Goal: Information Seeking & Learning: Learn about a topic

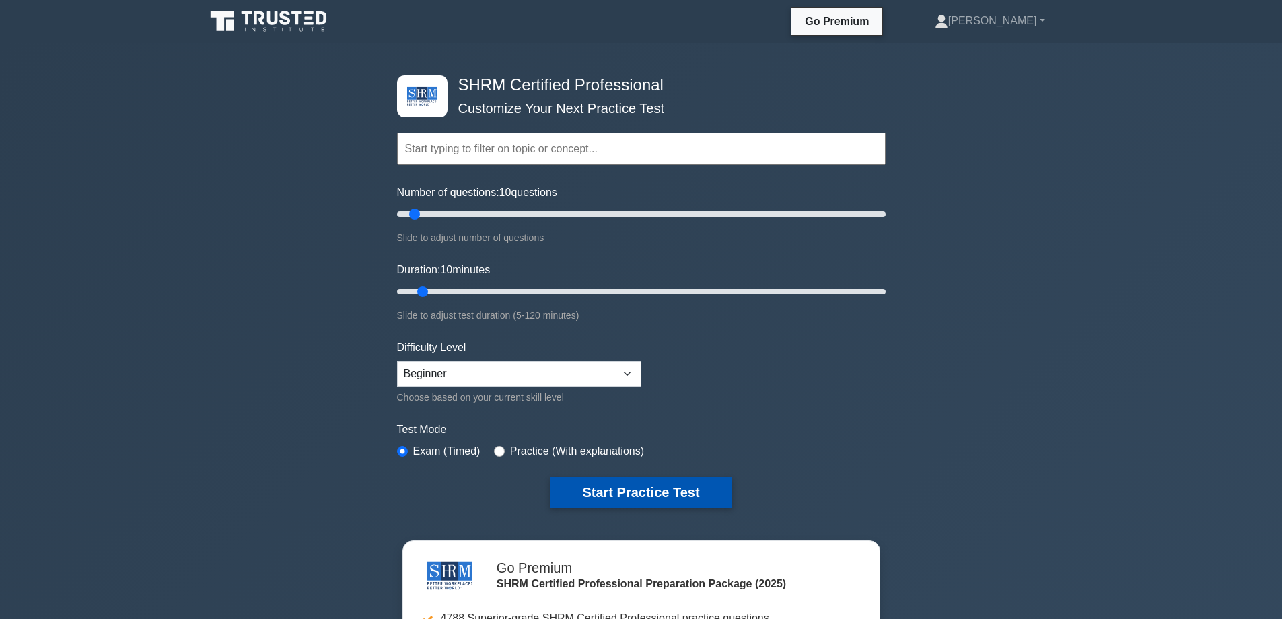
click at [668, 481] on button "Start Practice Test" at bounding box center [641, 492] width 182 height 31
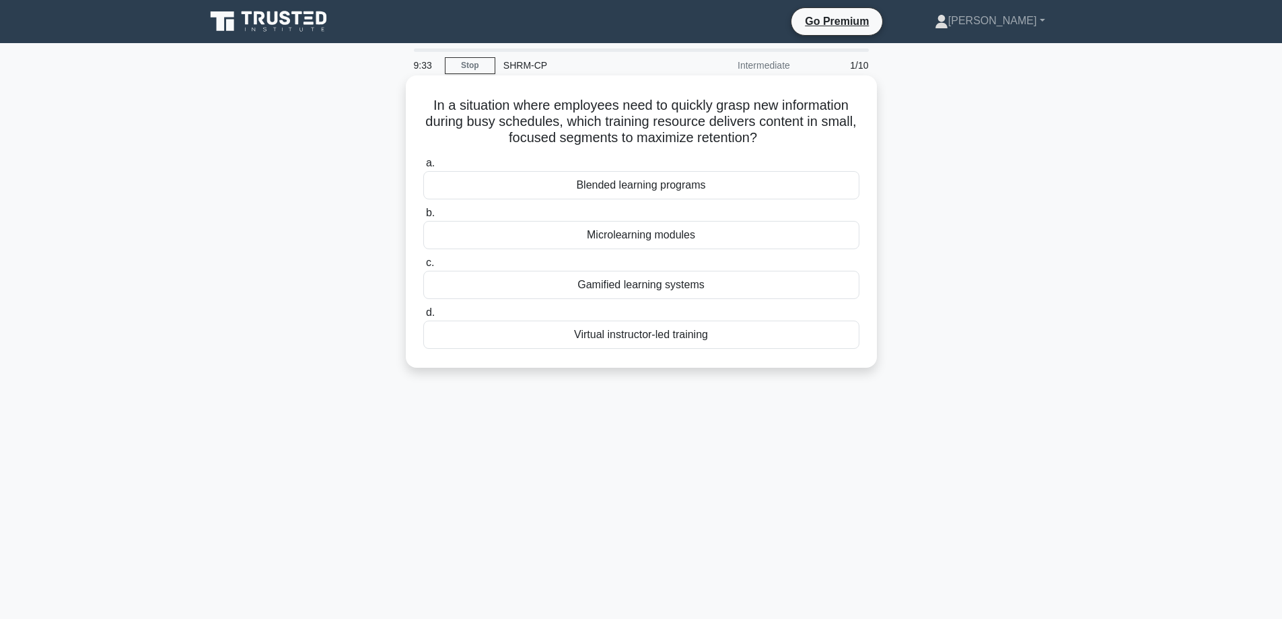
click at [726, 180] on div "Blended learning programs" at bounding box center [641, 185] width 436 height 28
click at [423, 168] on input "a. Blended learning programs" at bounding box center [423, 163] width 0 height 9
click at [690, 238] on div "Task prioritization" at bounding box center [641, 235] width 436 height 28
click at [423, 217] on input "b. Task prioritization" at bounding box center [423, 213] width 0 height 9
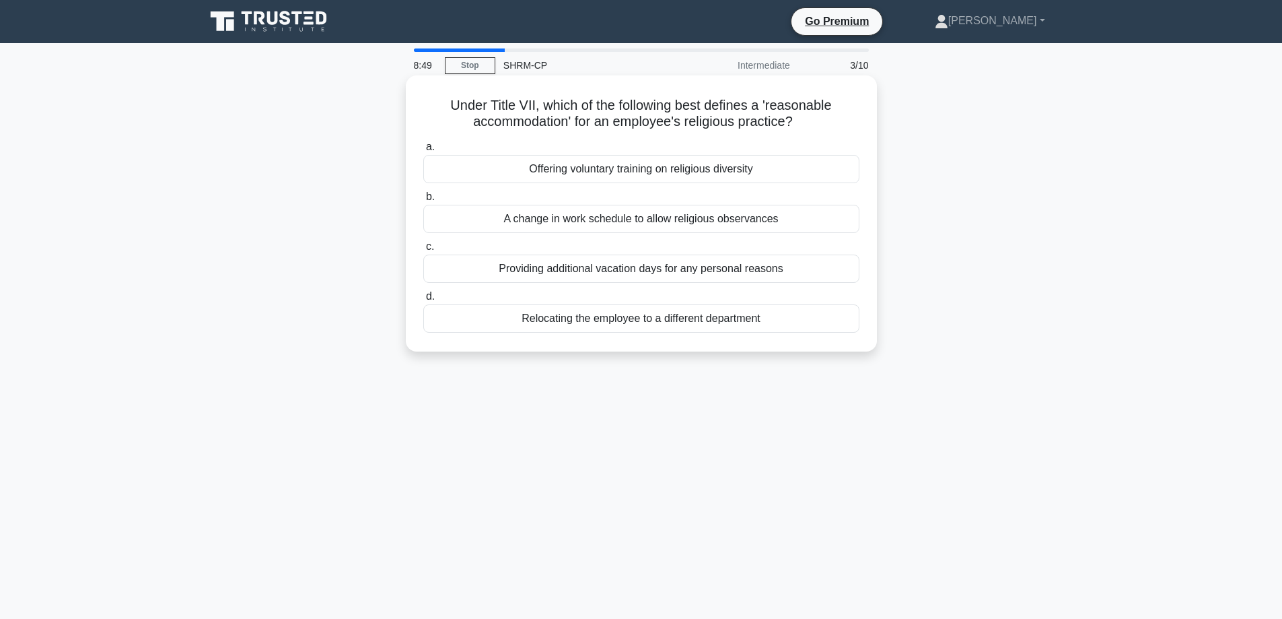
click at [687, 220] on div "A change in work schedule to allow religious observances" at bounding box center [641, 219] width 436 height 28
click at [423, 201] on input "b. A change in work schedule to allow religious observances" at bounding box center [423, 197] width 0 height 9
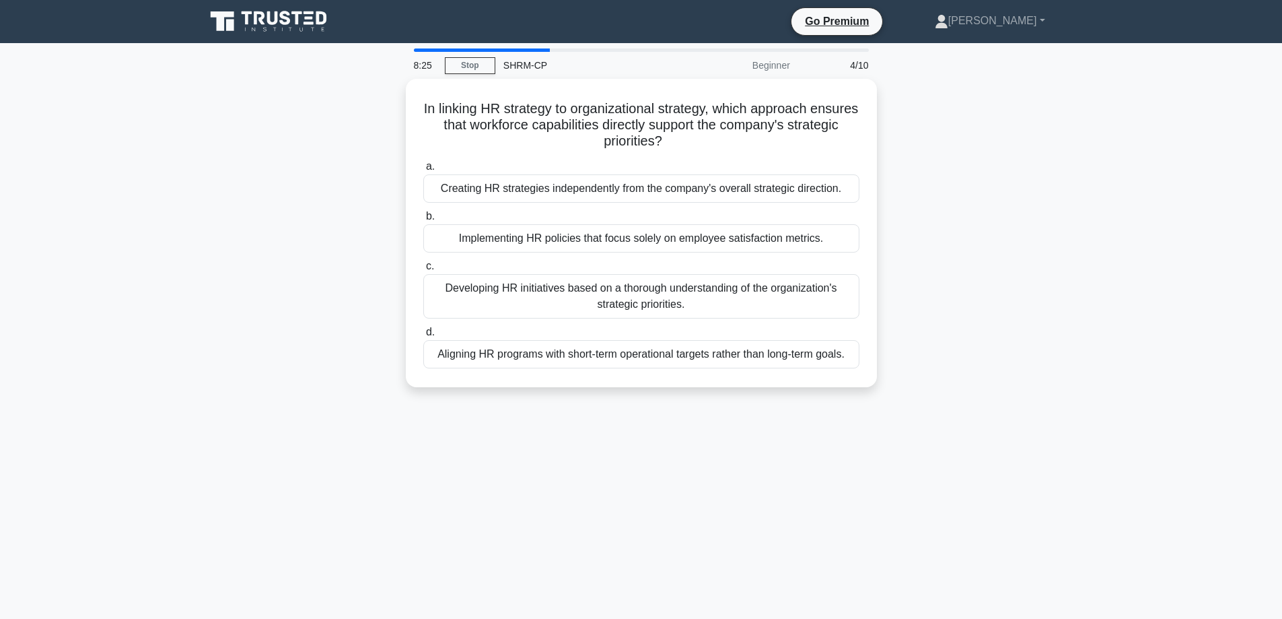
drag, startPoint x: 635, startPoint y: 287, endPoint x: 330, endPoint y: 306, distance: 306.2
click at [330, 306] on div "In linking HR strategy to organizational strategy, which approach ensures that …" at bounding box center [641, 241] width 889 height 324
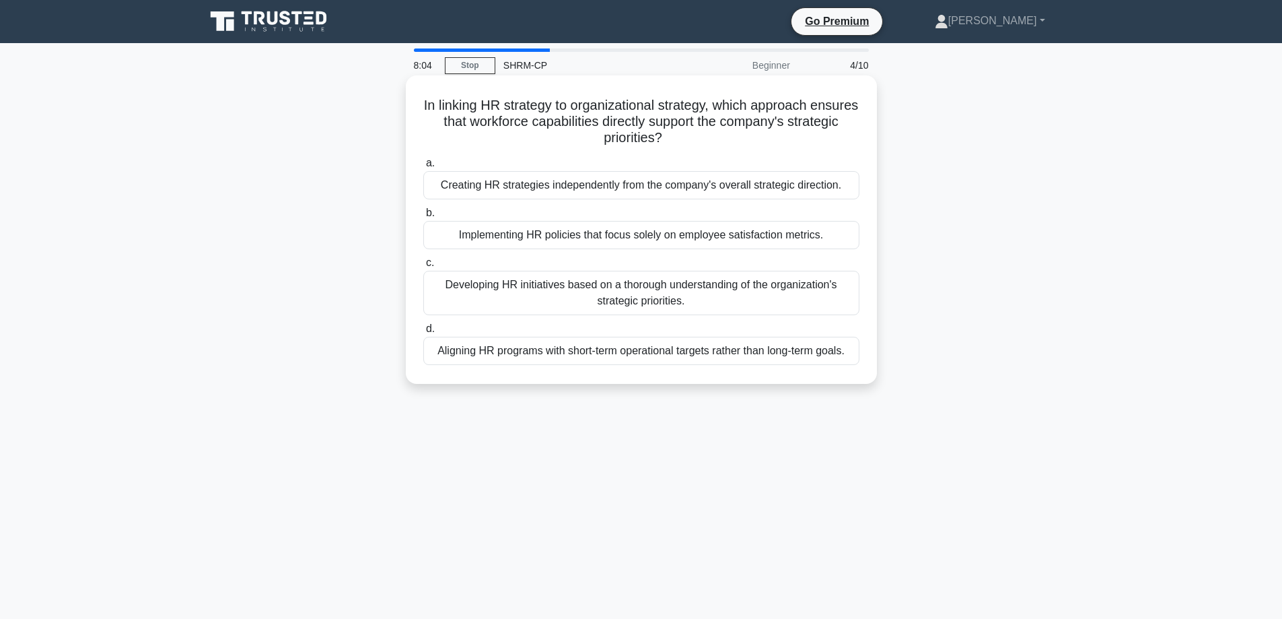
click at [509, 296] on div "Developing HR initiatives based on a thorough understanding of the organization…" at bounding box center [641, 293] width 436 height 44
click at [423, 267] on input "c. Developing HR initiatives based on a thorough understanding of the organizat…" at bounding box center [423, 262] width 0 height 9
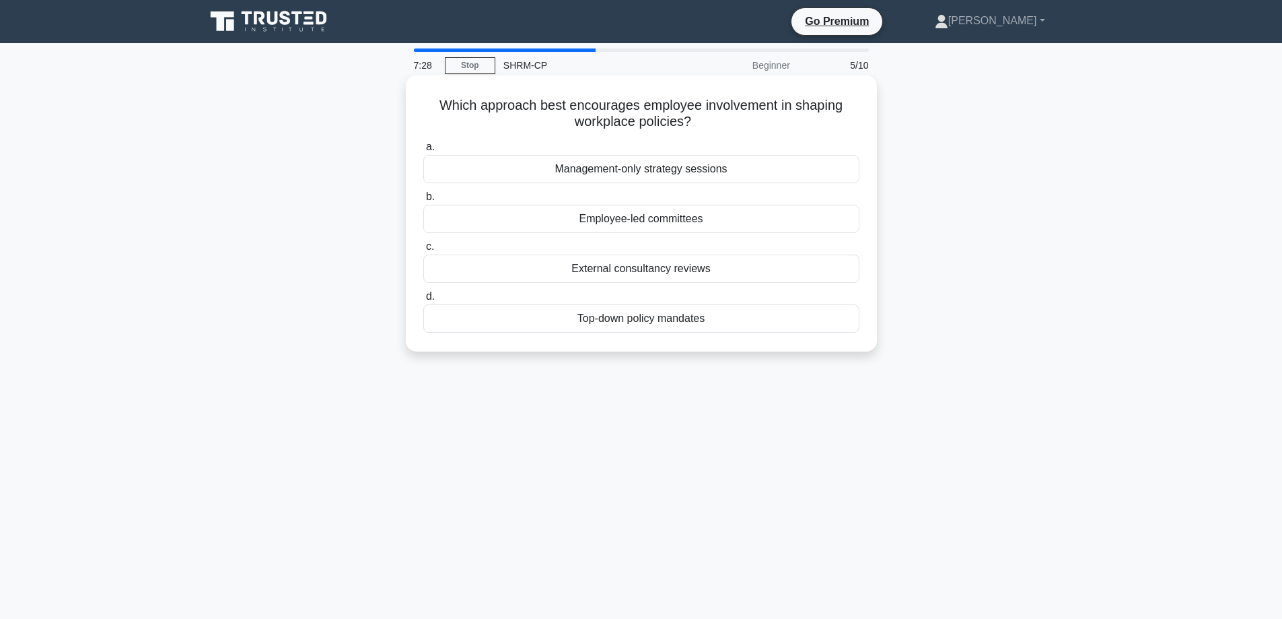
click at [614, 219] on div "Employee-led committees" at bounding box center [641, 219] width 436 height 28
click at [423, 201] on input "b. Employee-led committees" at bounding box center [423, 197] width 0 height 9
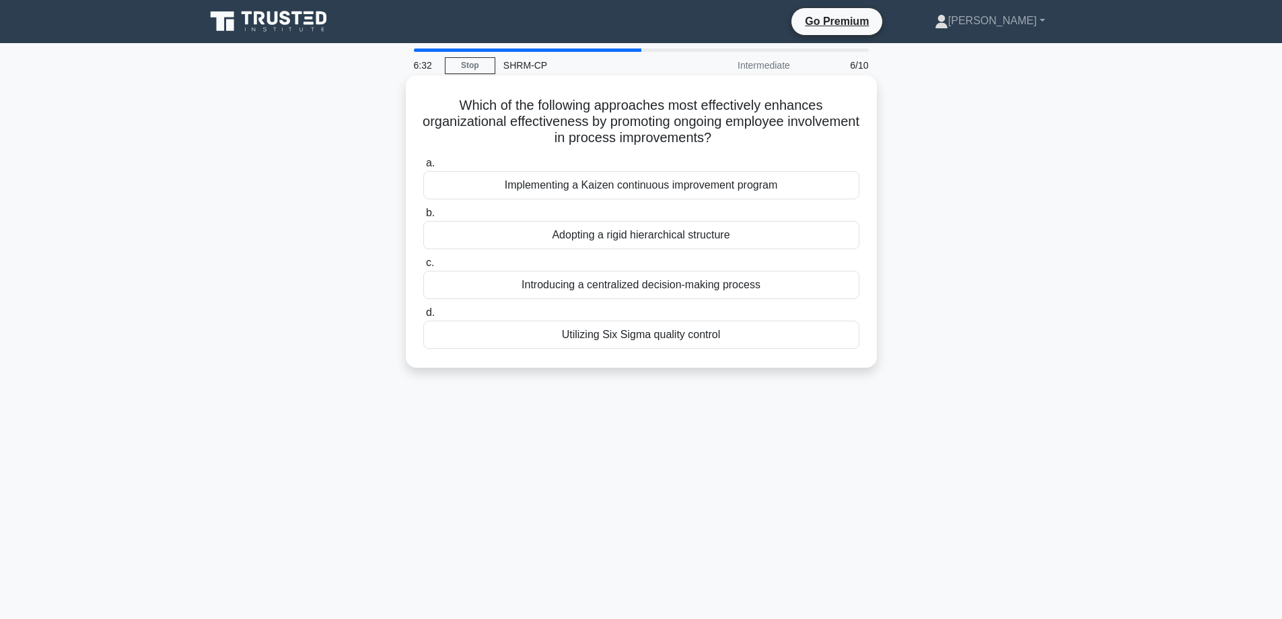
click at [635, 341] on div "Utilizing Six Sigma quality control" at bounding box center [641, 334] width 436 height 28
click at [423, 317] on input "d. Utilizing Six Sigma quality control" at bounding box center [423, 312] width 0 height 9
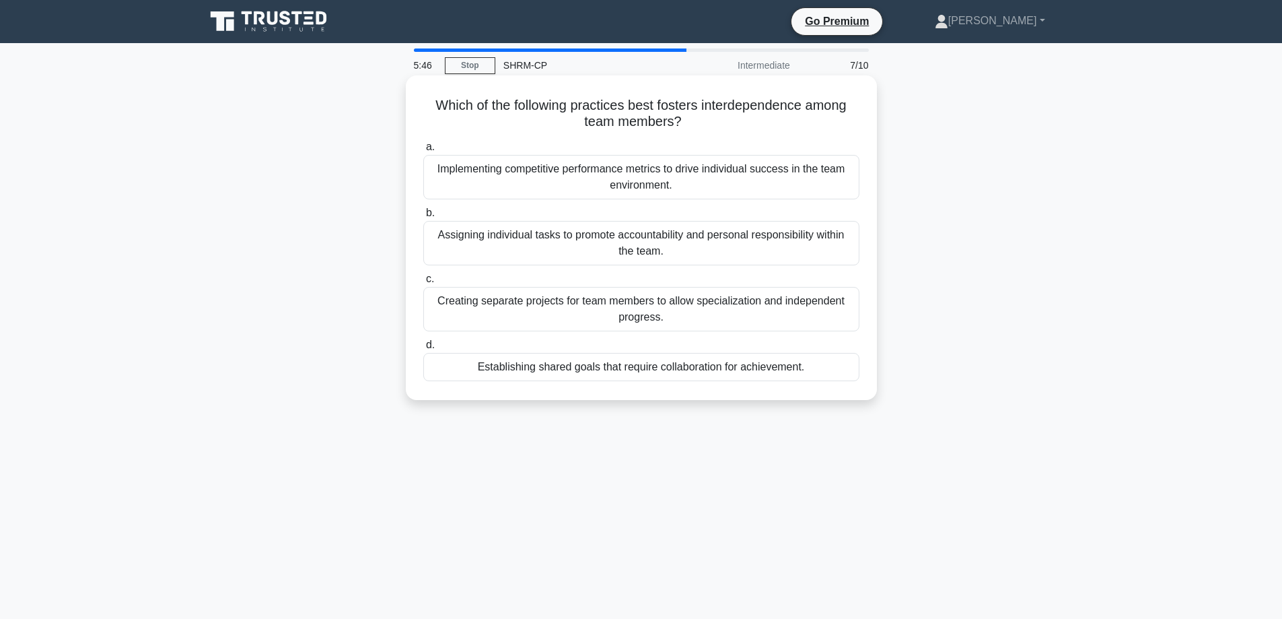
click at [668, 366] on div "Establishing shared goals that require collaboration for achievement." at bounding box center [641, 367] width 436 height 28
click at [423, 349] on input "d. Establishing shared goals that require collaboration for achievement." at bounding box center [423, 345] width 0 height 9
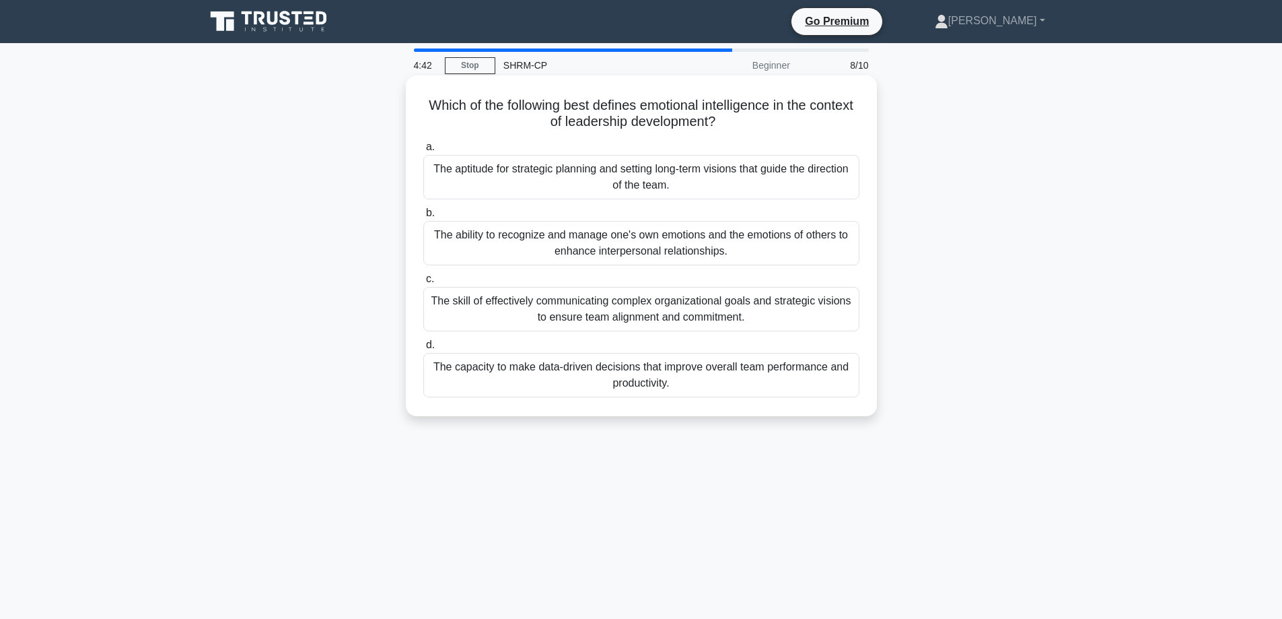
click at [676, 242] on div "The ability to recognize and manage one's own emotions and the emotions of othe…" at bounding box center [641, 243] width 436 height 44
click at [423, 217] on input "b. The ability to recognize and manage one's own emotions and the emotions of o…" at bounding box center [423, 213] width 0 height 9
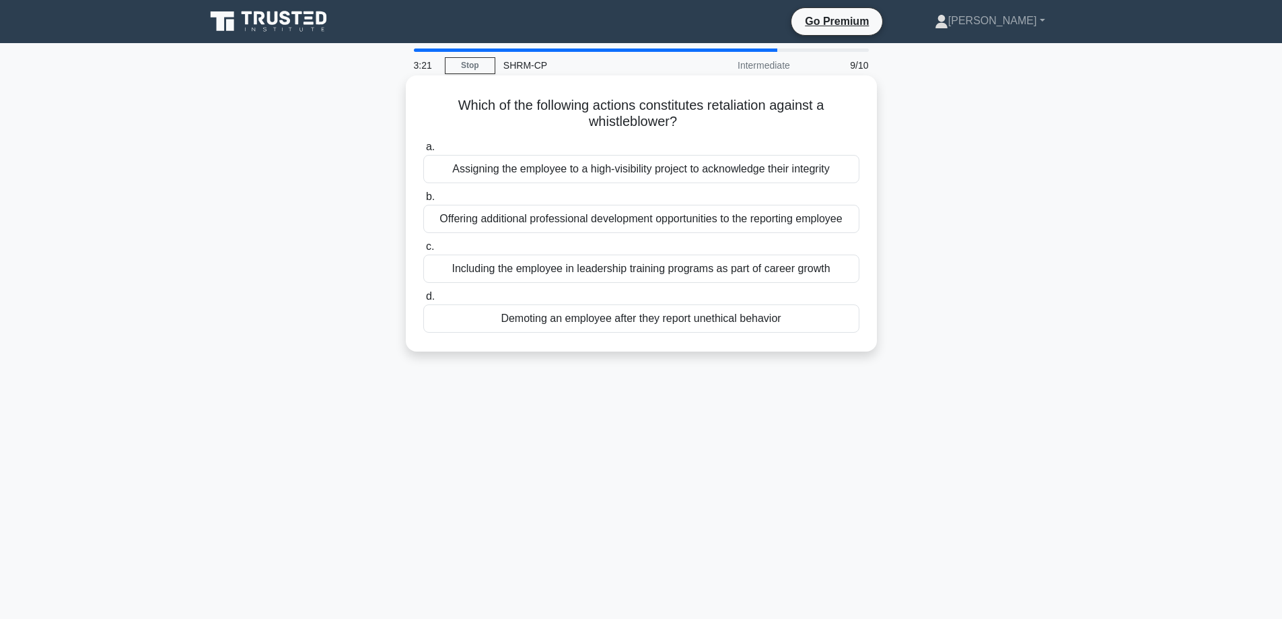
click at [747, 314] on div "Demoting an employee after they report unethical behavior" at bounding box center [641, 318] width 436 height 28
click at [423, 301] on input "d. Demoting an employee after they report unethical behavior" at bounding box center [423, 296] width 0 height 9
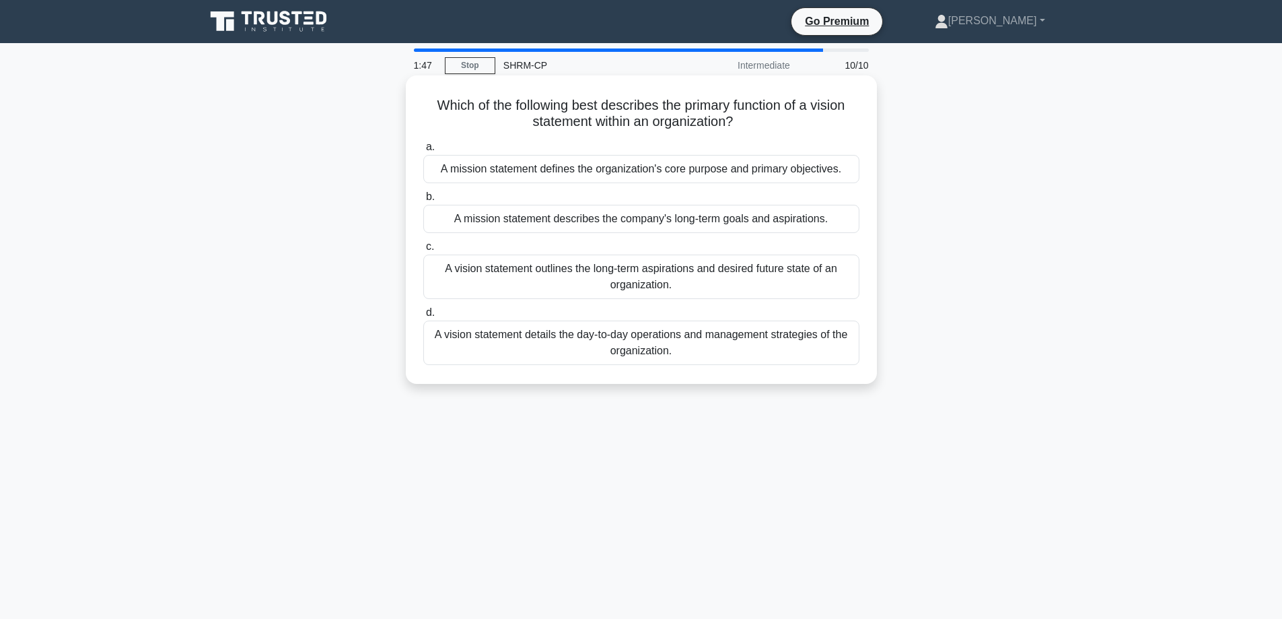
click at [722, 277] on div "A vision statement outlines the long-term aspirations and desired future state …" at bounding box center [641, 276] width 436 height 44
click at [423, 251] on input "c. A vision statement outlines the long-term aspirations and desired future sta…" at bounding box center [423, 246] width 0 height 9
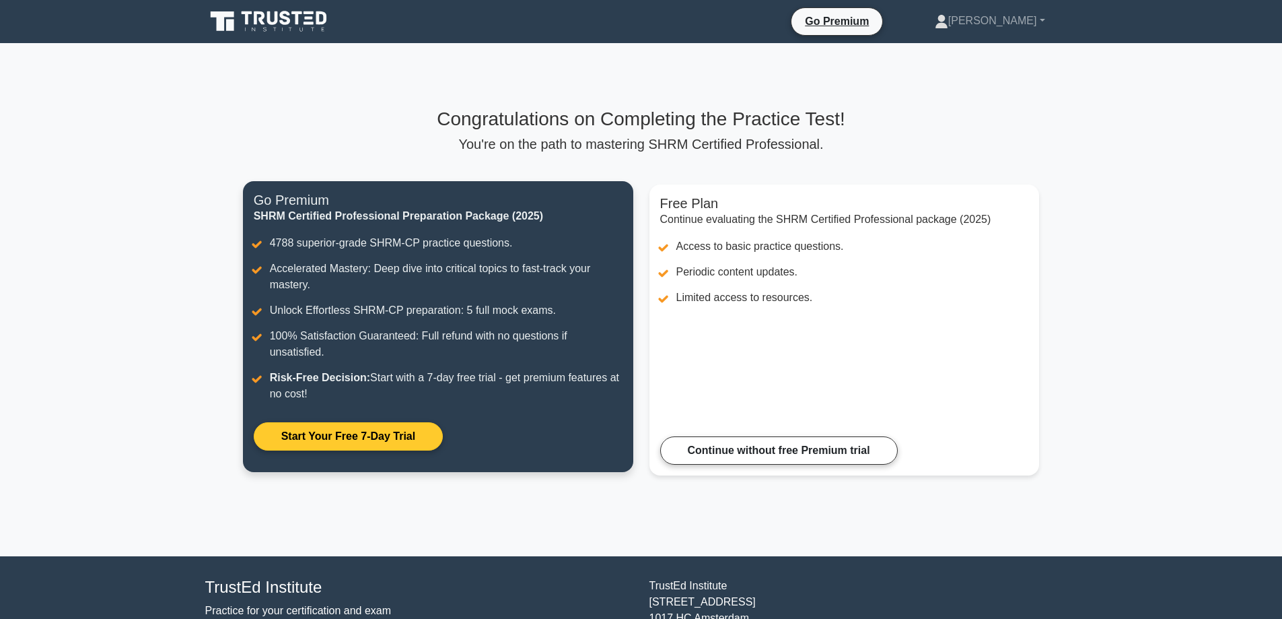
click at [443, 422] on link "Start Your Free 7-Day Trial" at bounding box center [348, 436] width 189 height 28
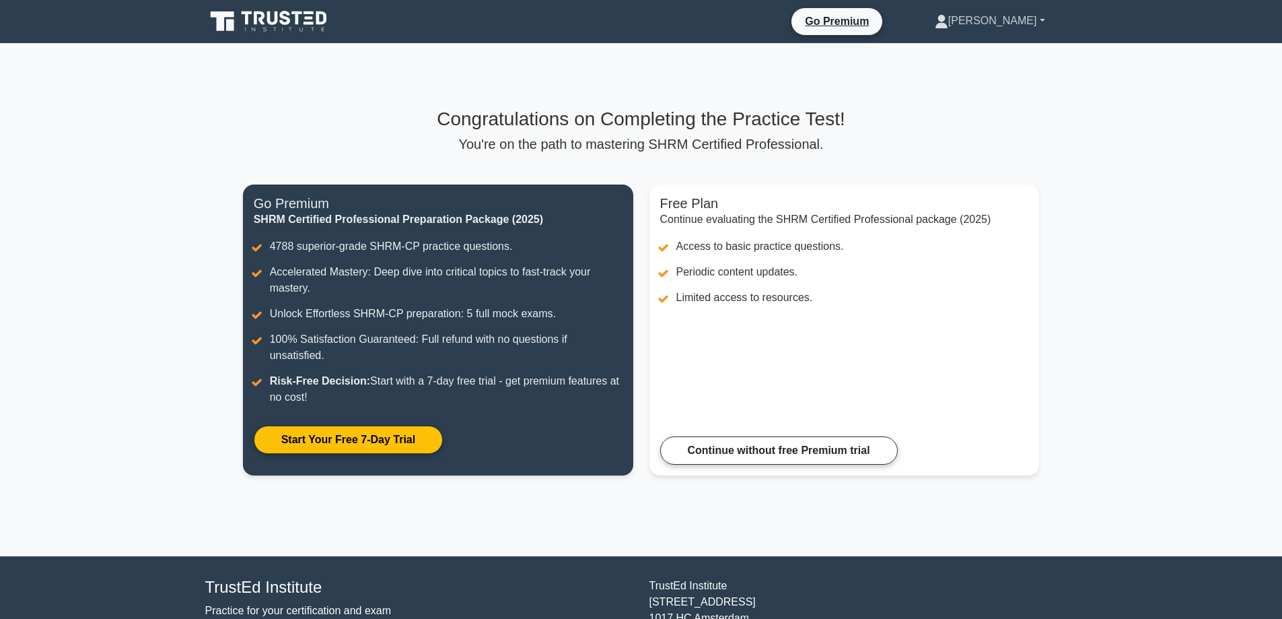
click at [1010, 24] on link "[PERSON_NAME]" at bounding box center [990, 20] width 175 height 27
click at [990, 58] on link "Profile" at bounding box center [956, 53] width 106 height 22
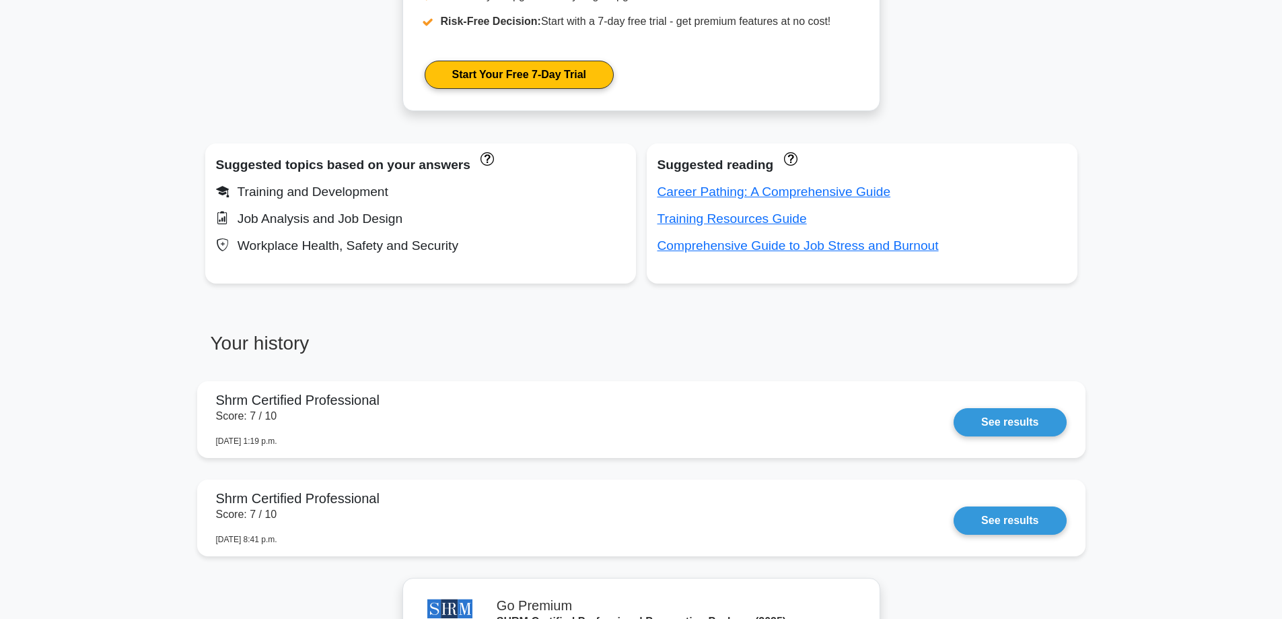
scroll to position [875, 0]
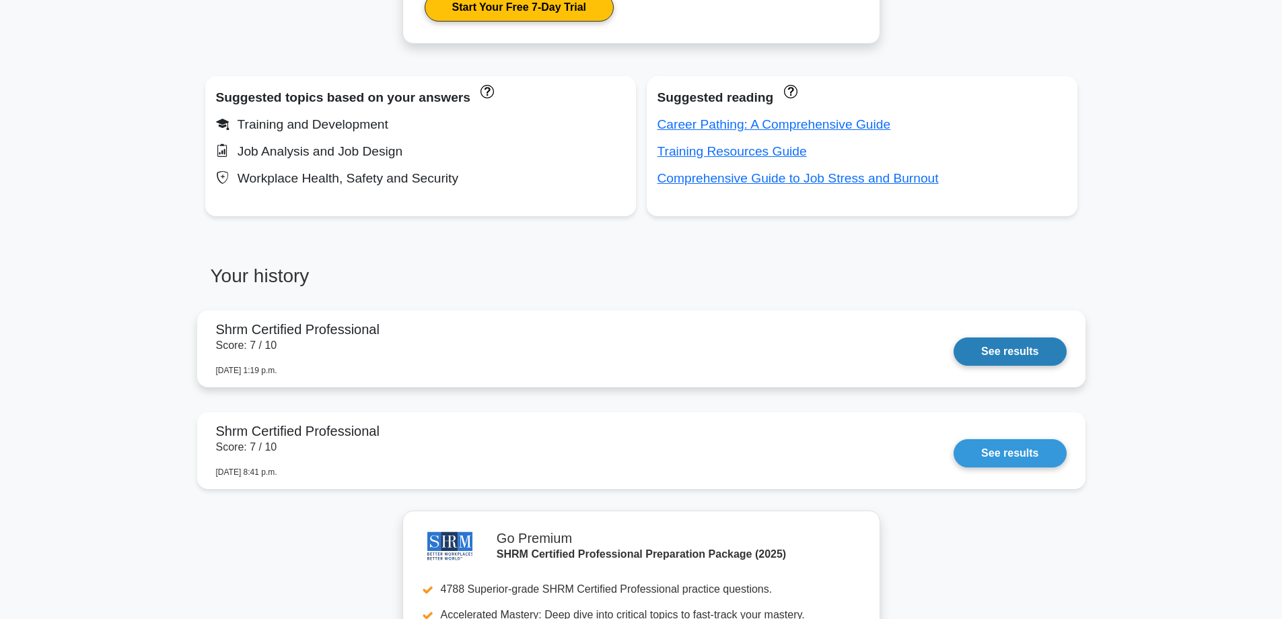
click at [979, 347] on link "See results" at bounding box center [1010, 351] width 112 height 28
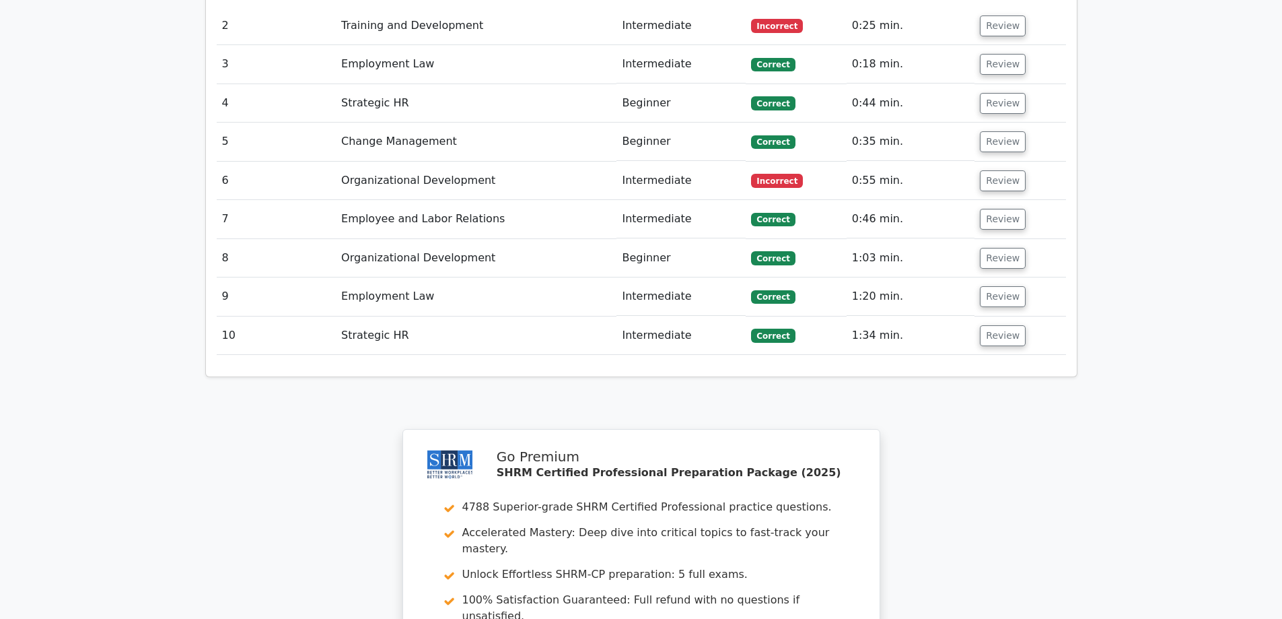
scroll to position [1548, 0]
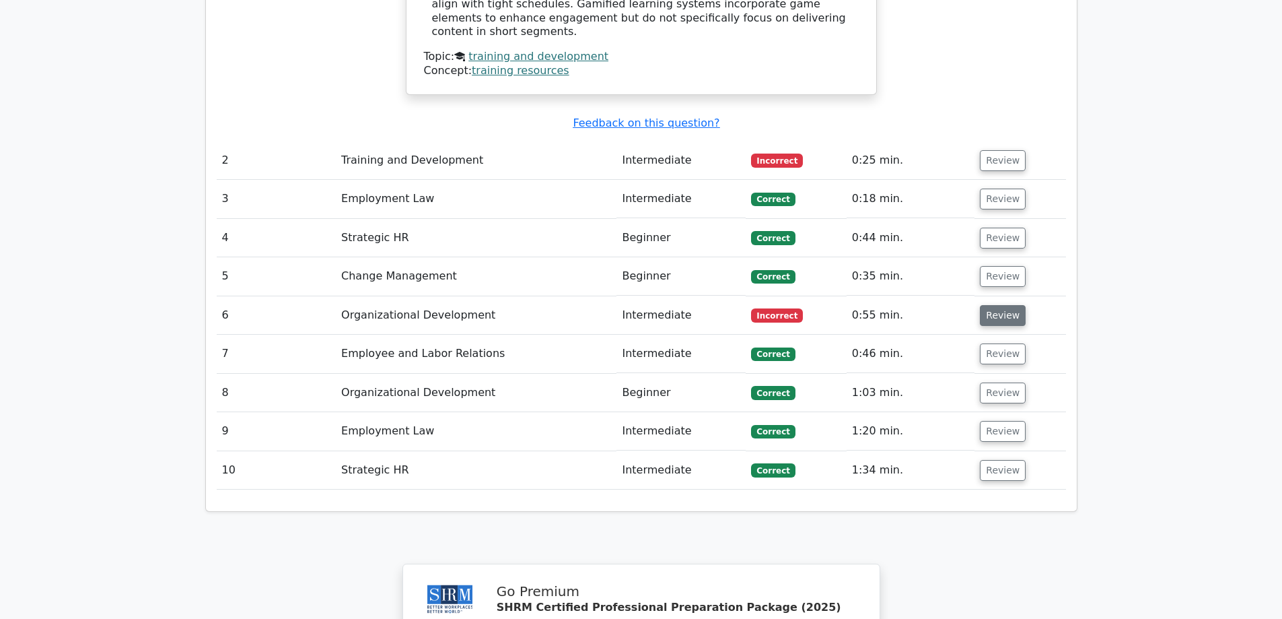
click at [995, 305] on button "Review" at bounding box center [1003, 315] width 46 height 21
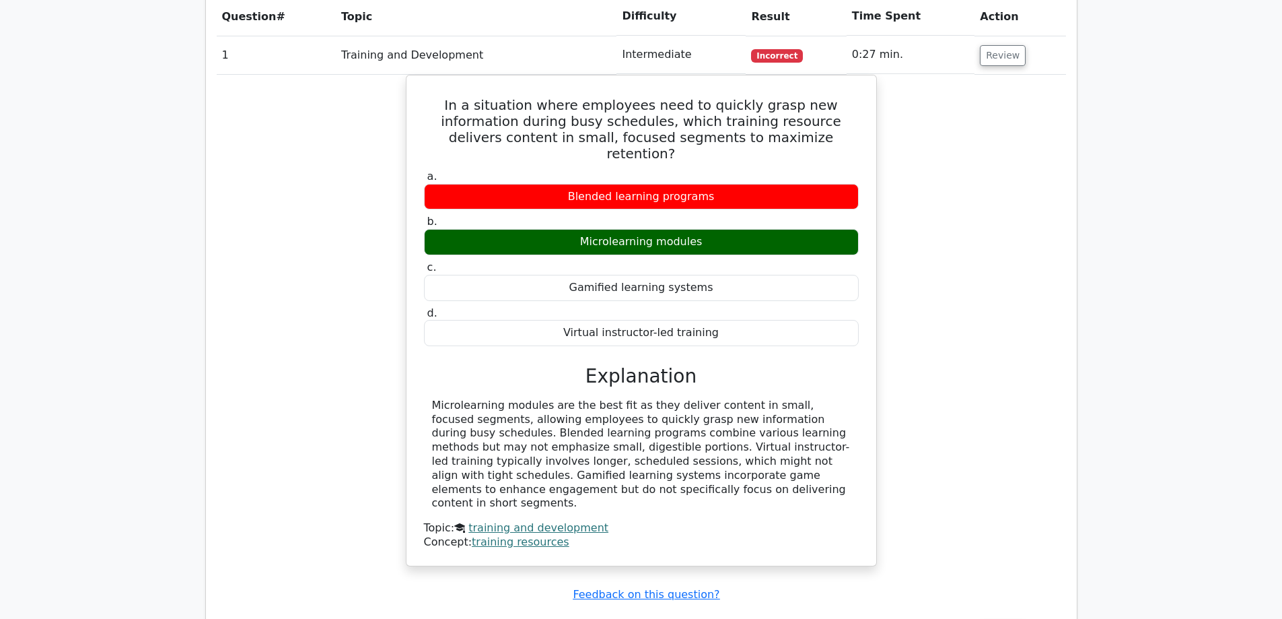
scroll to position [1346, 0]
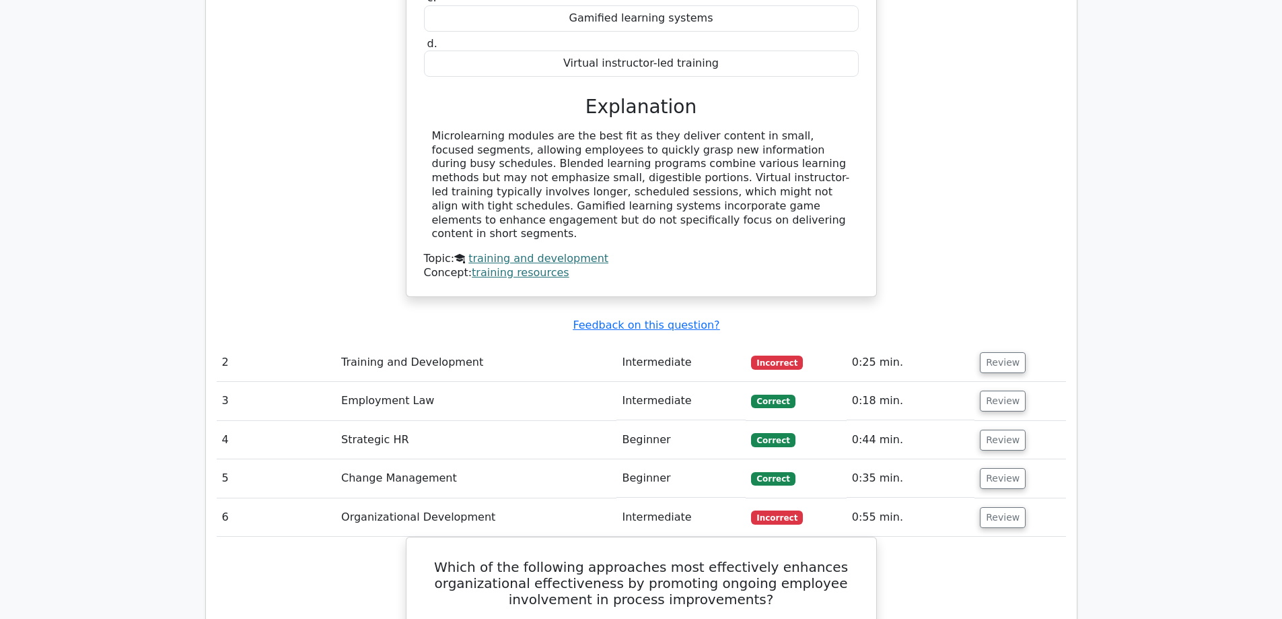
click at [815, 343] on td "Incorrect" at bounding box center [796, 362] width 100 height 38
click at [1013, 352] on button "Review" at bounding box center [1003, 362] width 46 height 21
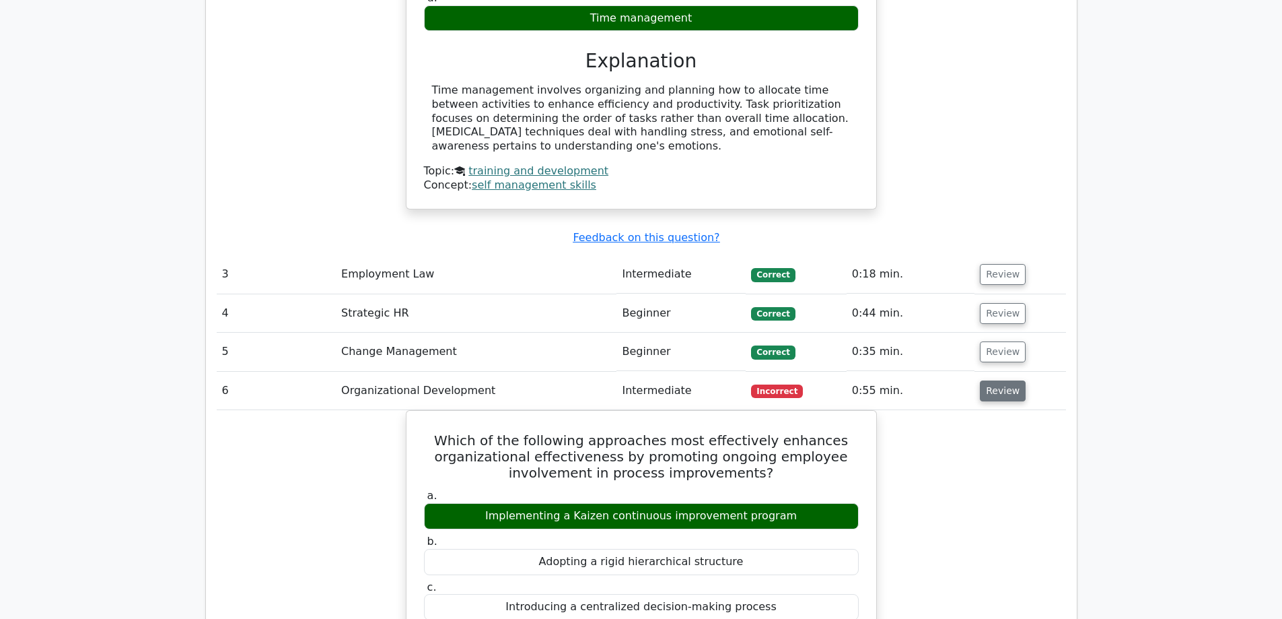
scroll to position [2019, 0]
